Goal: Information Seeking & Learning: Compare options

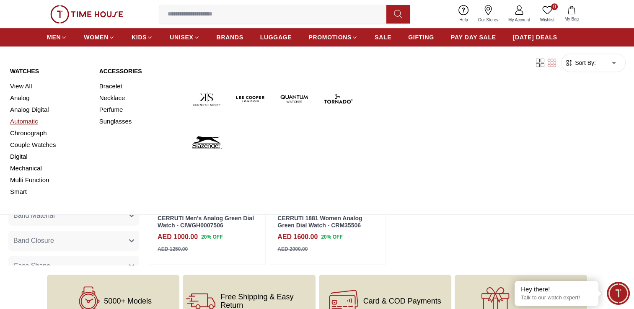
click at [29, 120] on link "Automatic" at bounding box center [49, 122] width 79 height 12
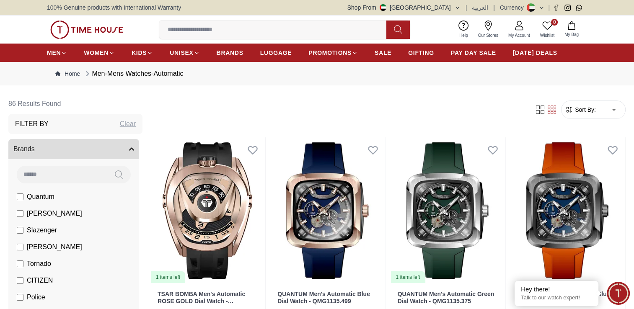
click at [592, 108] on span "Sort By:" at bounding box center [584, 110] width 23 height 8
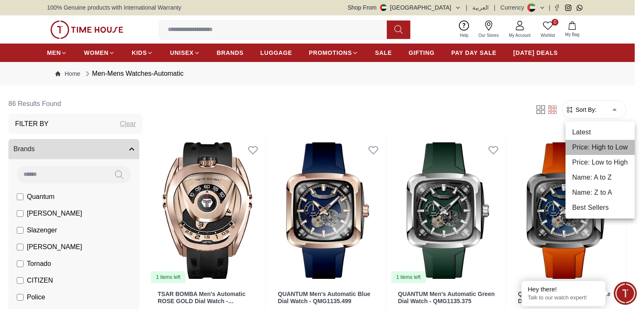
click at [605, 150] on li "Price: High to Low" at bounding box center [599, 147] width 69 height 15
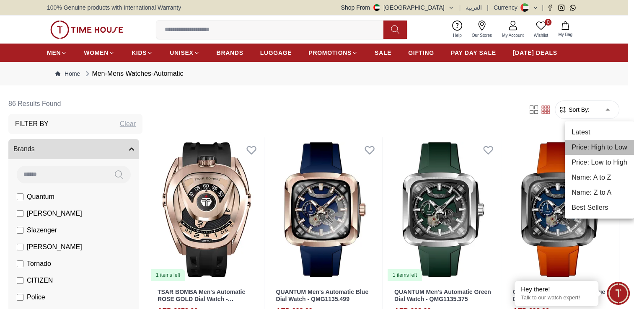
type input "*"
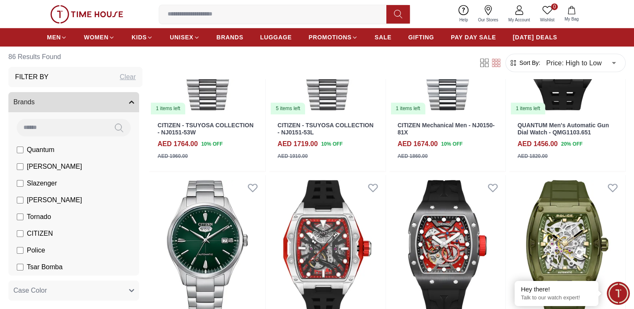
scroll to position [597, 0]
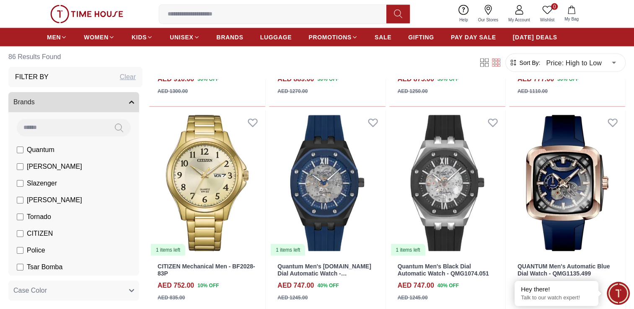
scroll to position [1733, 0]
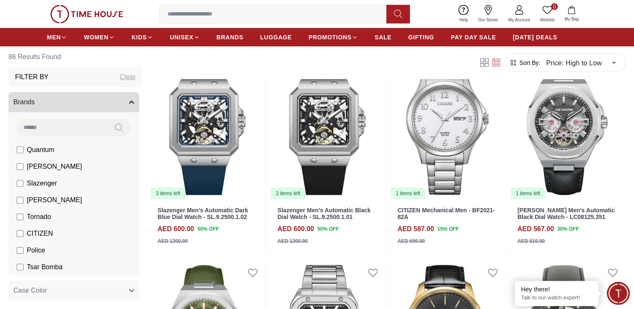
scroll to position [2370, 0]
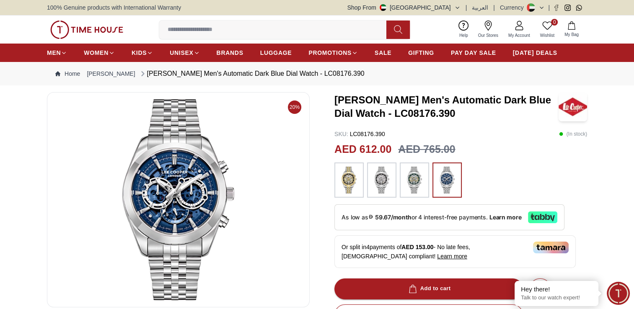
click at [416, 175] on img at bounding box center [414, 180] width 21 height 27
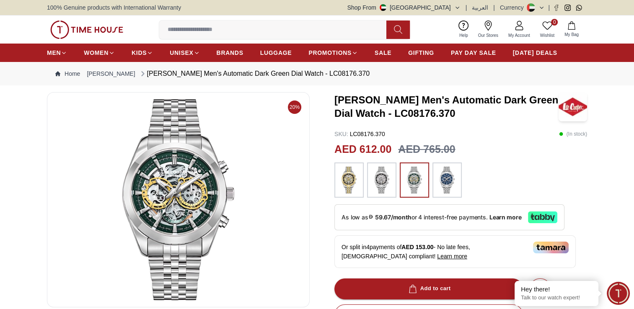
click at [451, 177] on img at bounding box center [447, 180] width 21 height 27
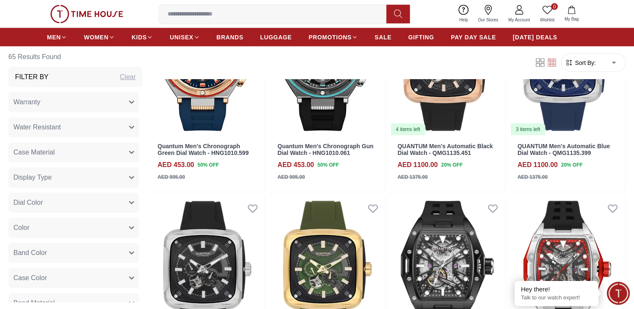
scroll to position [1694, 0]
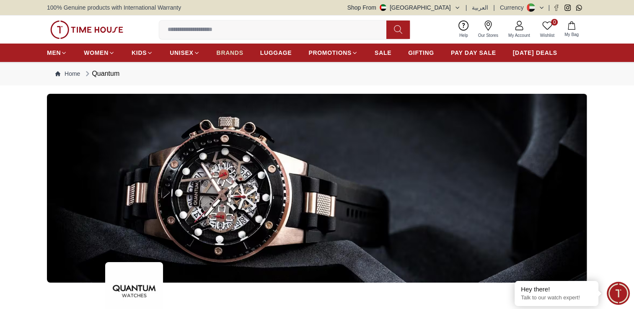
click at [232, 49] on span "BRANDS" at bounding box center [230, 53] width 27 height 8
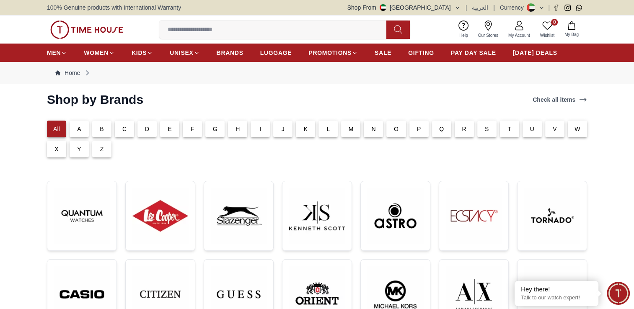
click at [508, 129] on p "T" at bounding box center [510, 129] width 4 height 8
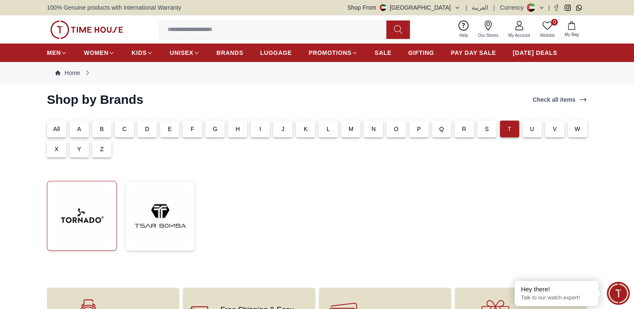
click at [87, 215] on img at bounding box center [82, 216] width 56 height 56
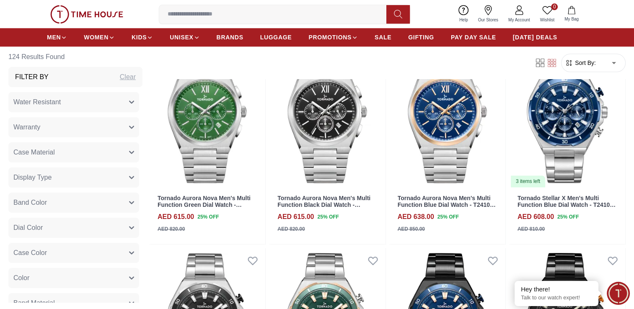
scroll to position [1040, 0]
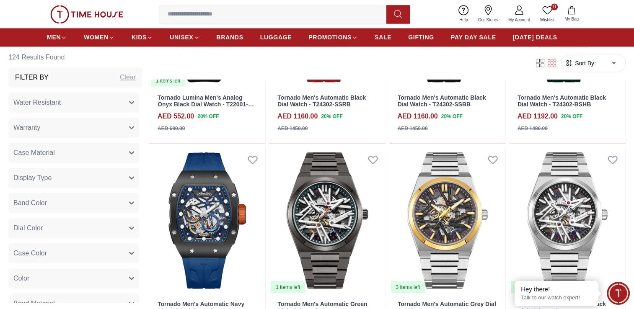
scroll to position [1576, 0]
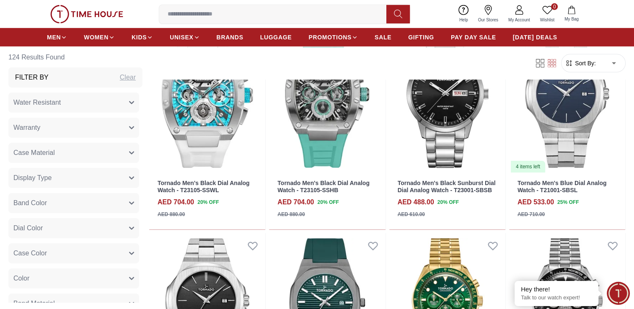
scroll to position [2717, 0]
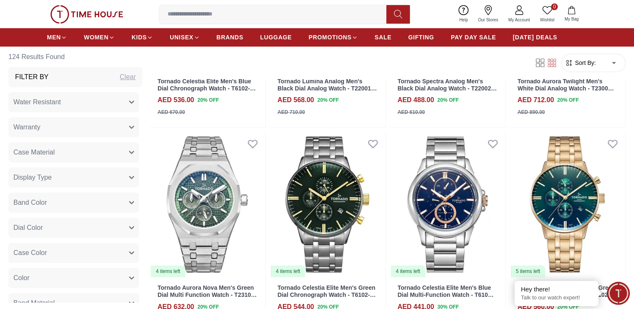
scroll to position [4058, 0]
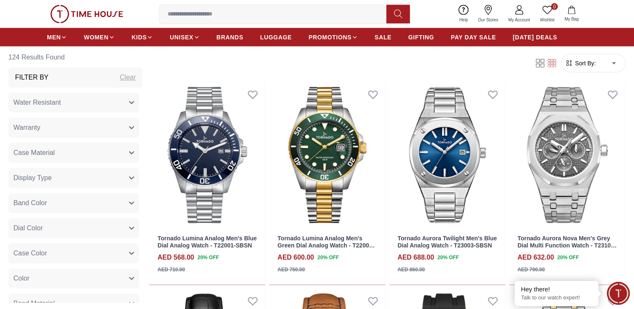
scroll to position [5133, 0]
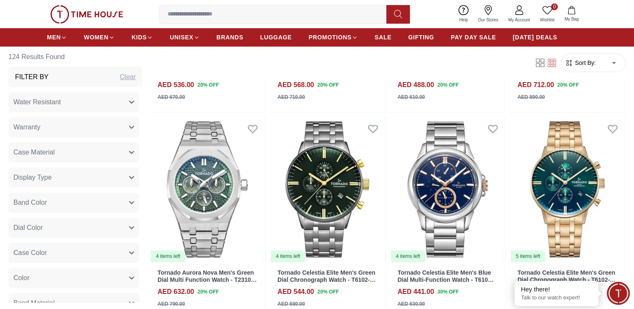
scroll to position [4060, 0]
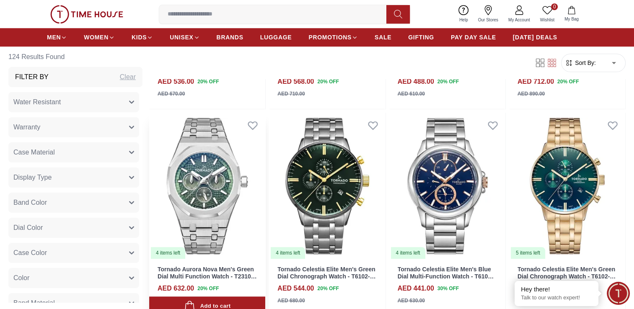
click at [189, 187] on img at bounding box center [207, 186] width 116 height 147
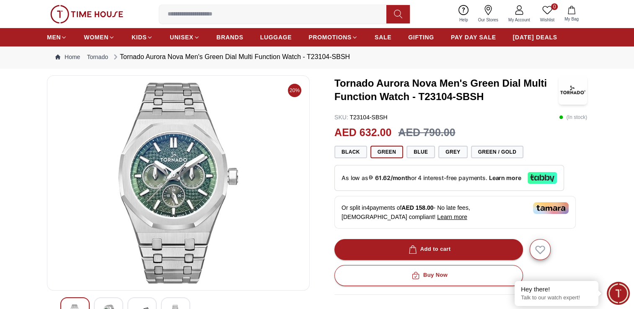
scroll to position [34, 0]
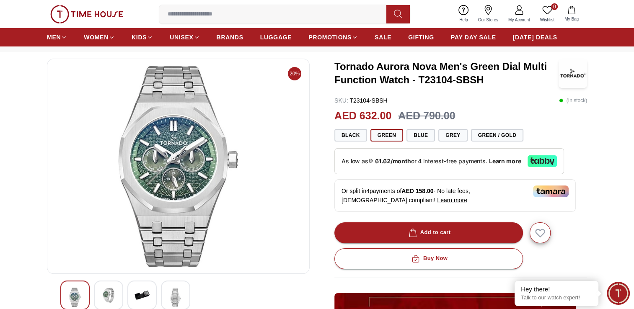
click at [99, 296] on div at bounding box center [108, 295] width 29 height 29
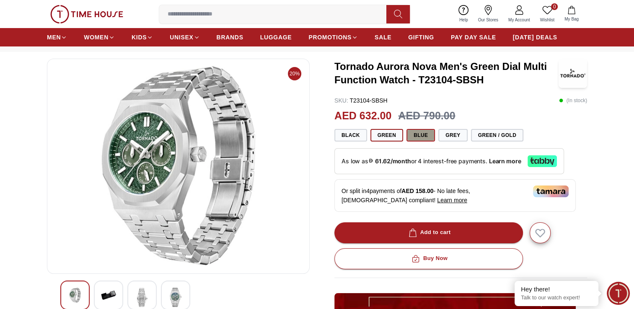
click at [413, 139] on button "Blue" at bounding box center [421, 135] width 29 height 13
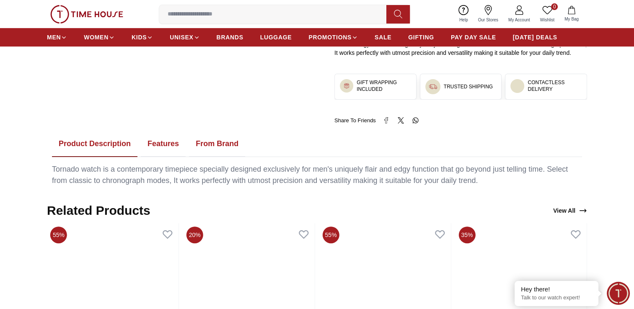
scroll to position [386, 0]
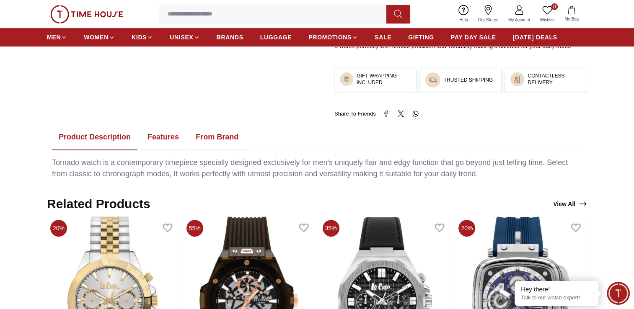
click at [163, 135] on button "Features" at bounding box center [163, 138] width 45 height 26
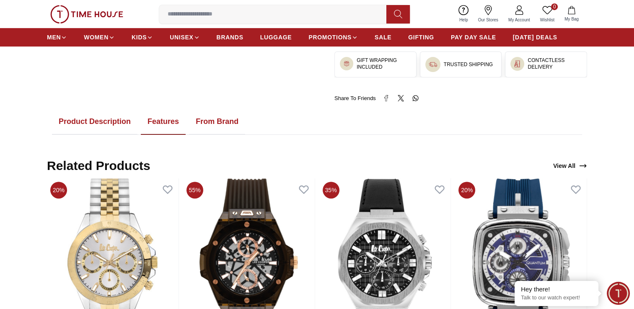
scroll to position [402, 0]
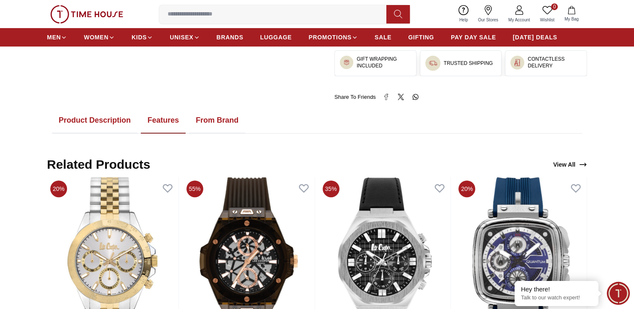
click at [200, 127] on button "From Brand" at bounding box center [217, 121] width 56 height 26
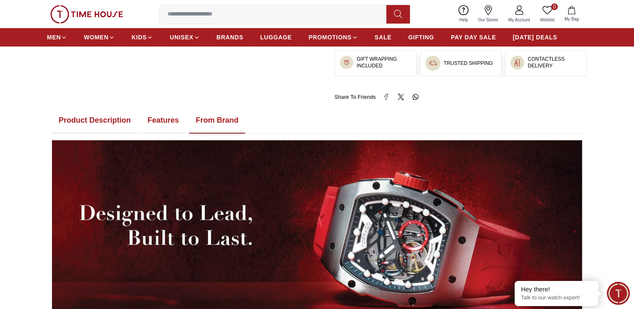
click at [102, 119] on button "Product Description" at bounding box center [95, 121] width 86 height 26
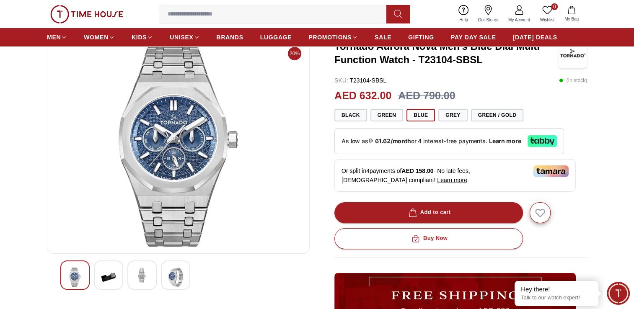
scroll to position [0, 0]
